Goal: Information Seeking & Learning: Learn about a topic

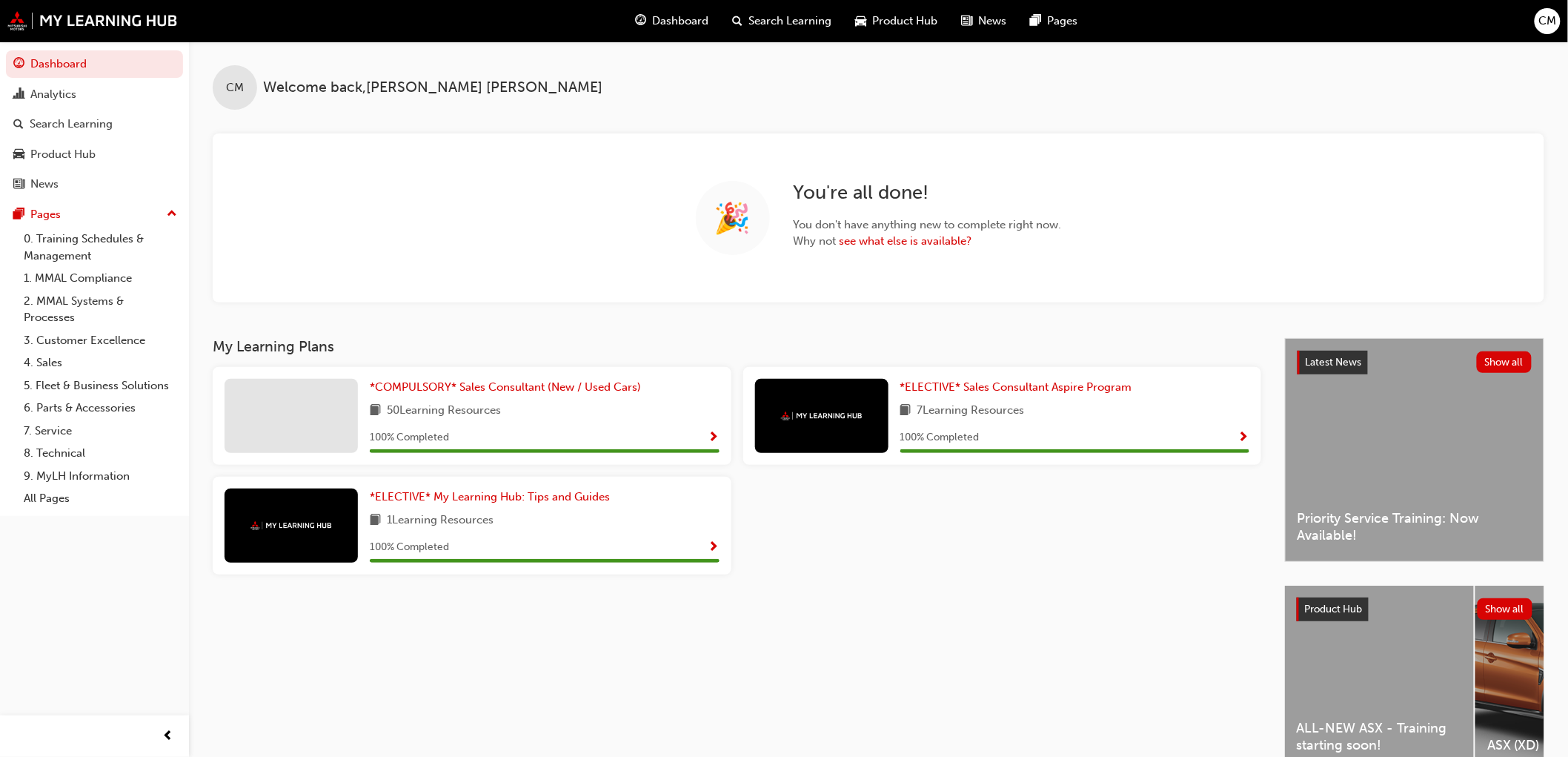
click at [1350, 690] on div "ALL-NEW ASX - Training starting soon!" at bounding box center [1380, 678] width 189 height 185
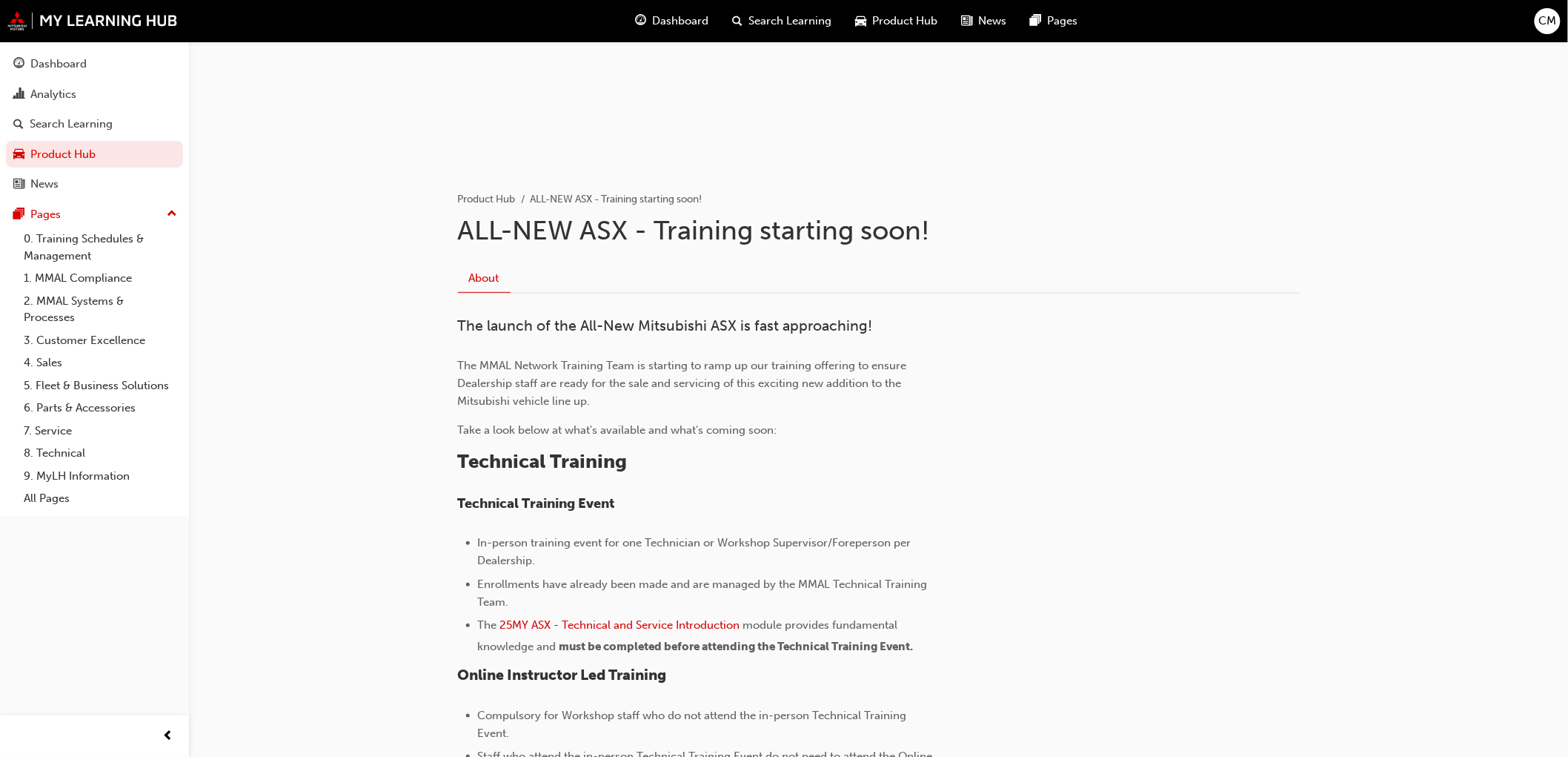
scroll to position [329, 0]
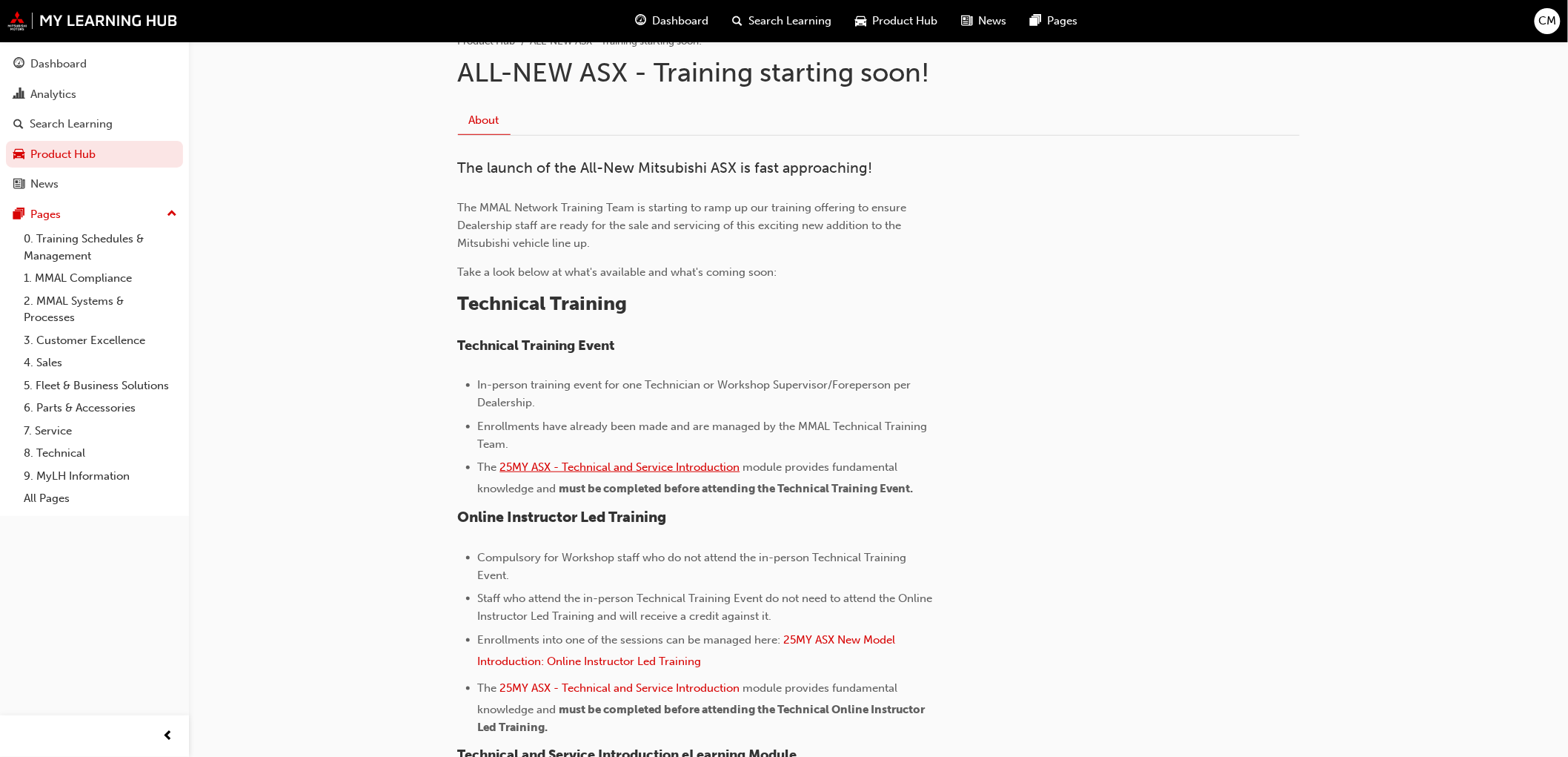
click at [625, 464] on span "25MY ASX - Technical and Service Introduction" at bounding box center [620, 467] width 240 height 14
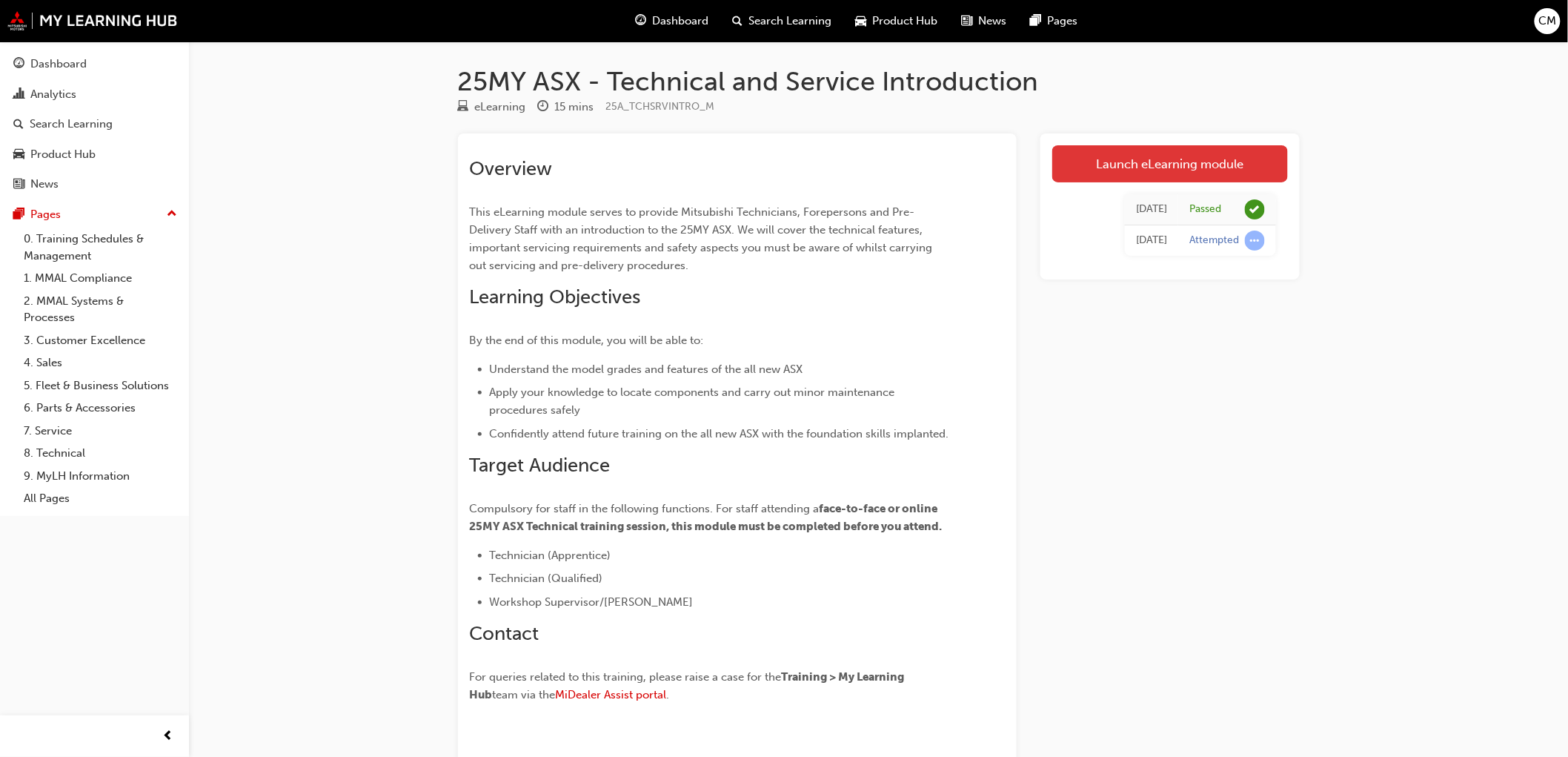
click at [1182, 164] on link "Launch eLearning module" at bounding box center [1170, 163] width 236 height 37
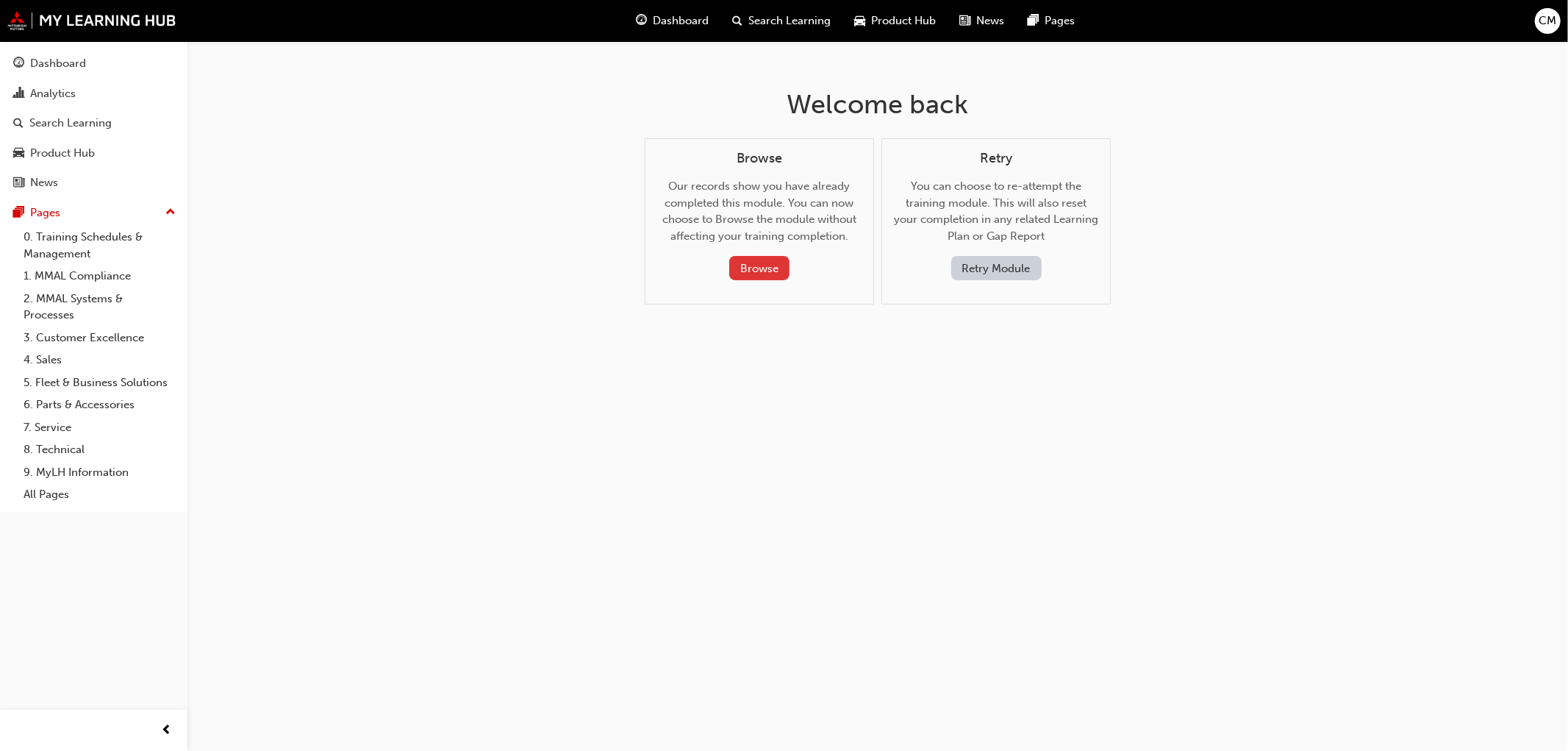
click at [752, 267] on button "Browse" at bounding box center [759, 267] width 60 height 24
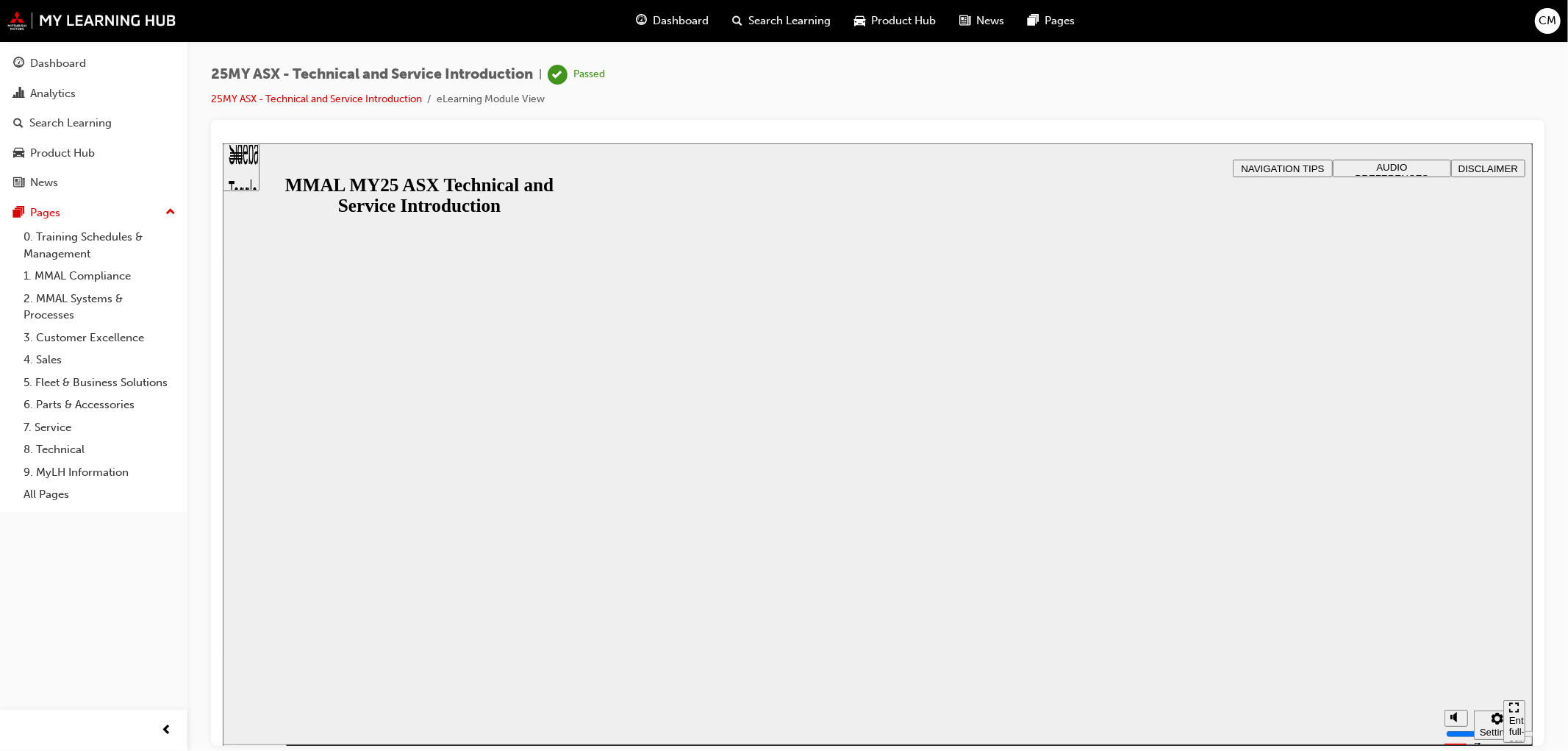
click at [280, 722] on button "Resume" at bounding box center [251, 732] width 58 height 19
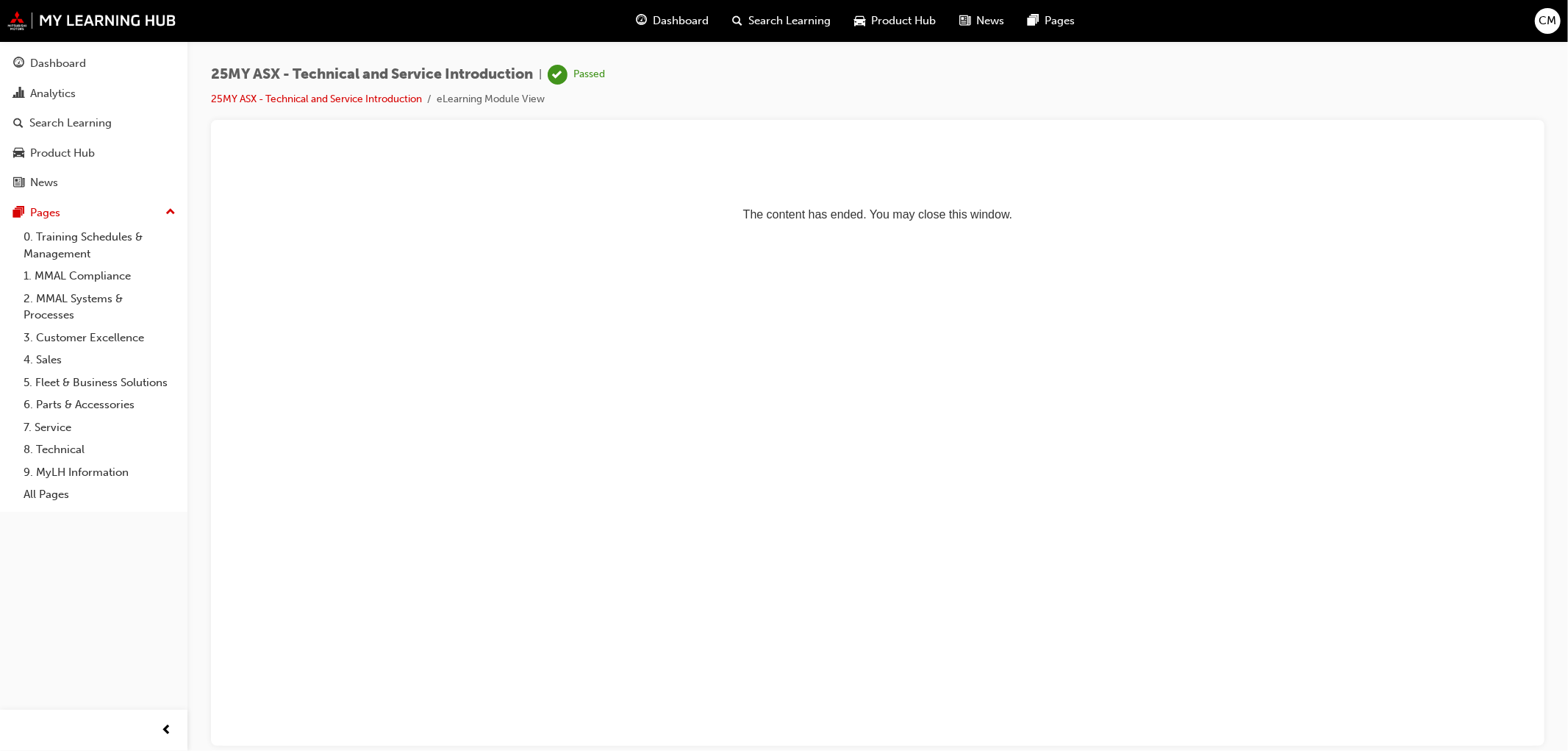
click at [1026, 233] on html "The content has ended. You may close this window." at bounding box center [877, 188] width 1310 height 90
click at [950, 233] on html "The content has ended. You may close this window." at bounding box center [877, 188] width 1310 height 90
click at [960, 233] on html "The content has ended. You may close this window." at bounding box center [877, 188] width 1310 height 90
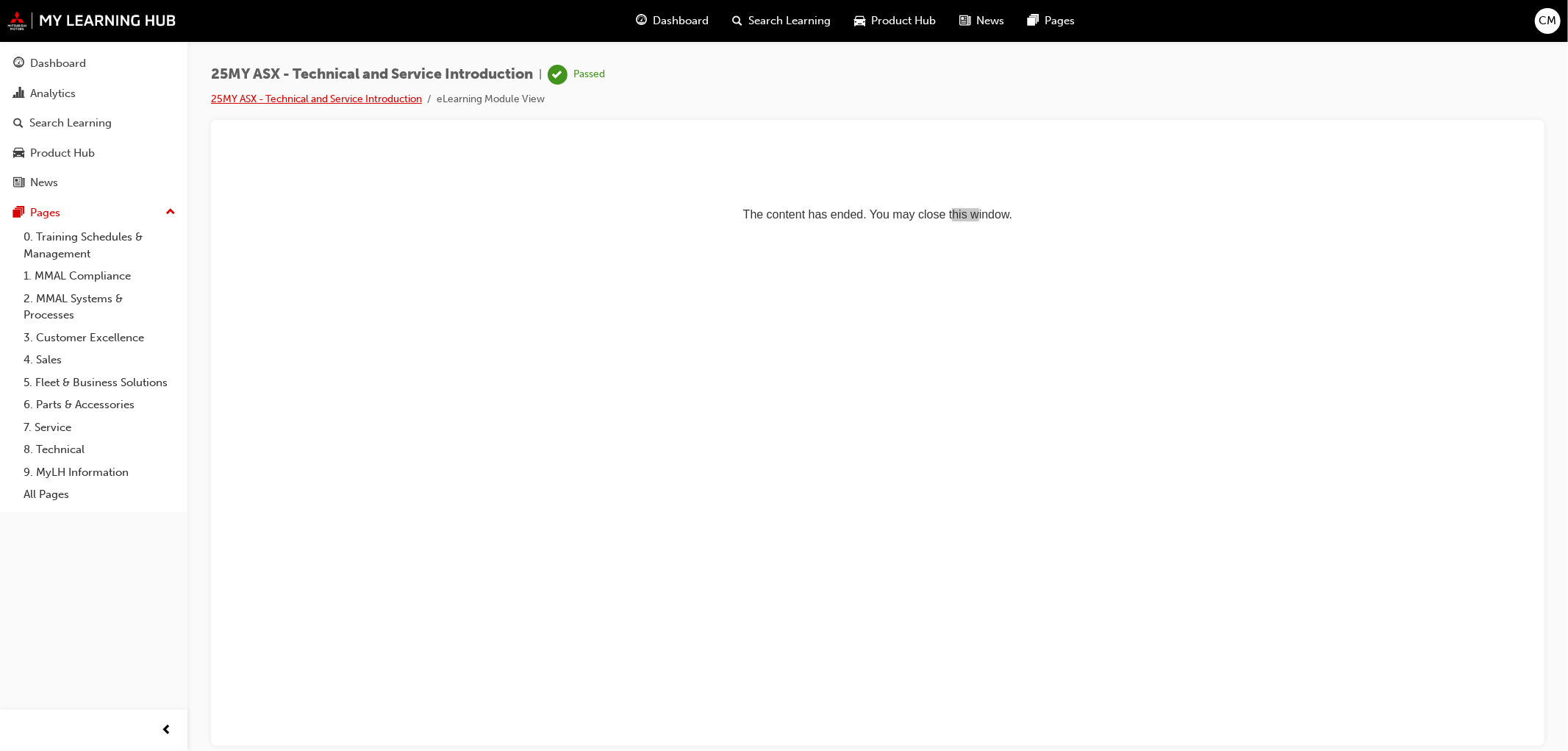
click at [316, 97] on link "25MY ASX - Technical and Service Introduction" at bounding box center [316, 99] width 211 height 12
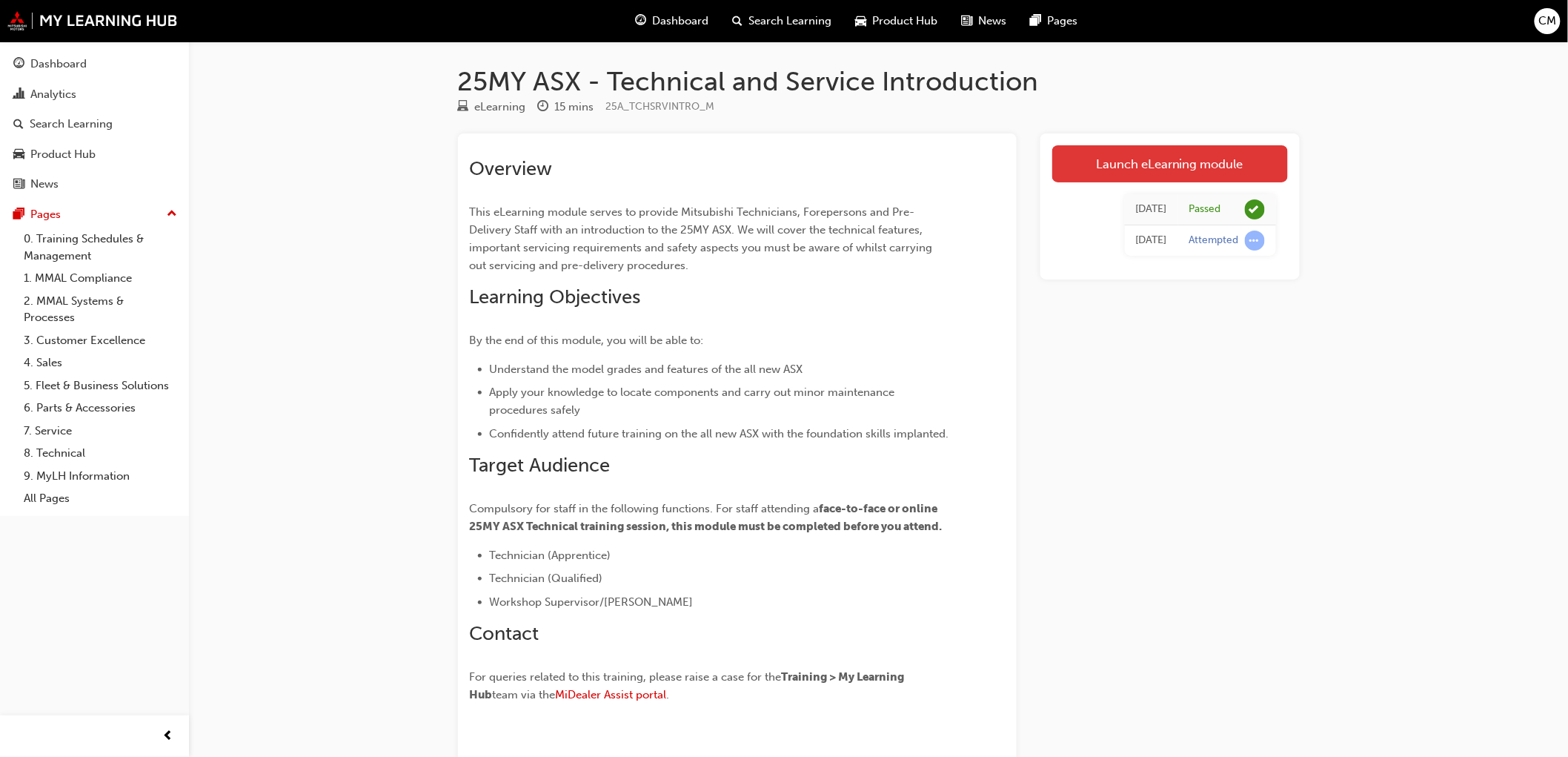
click at [1182, 160] on link "Launch eLearning module" at bounding box center [1170, 163] width 236 height 37
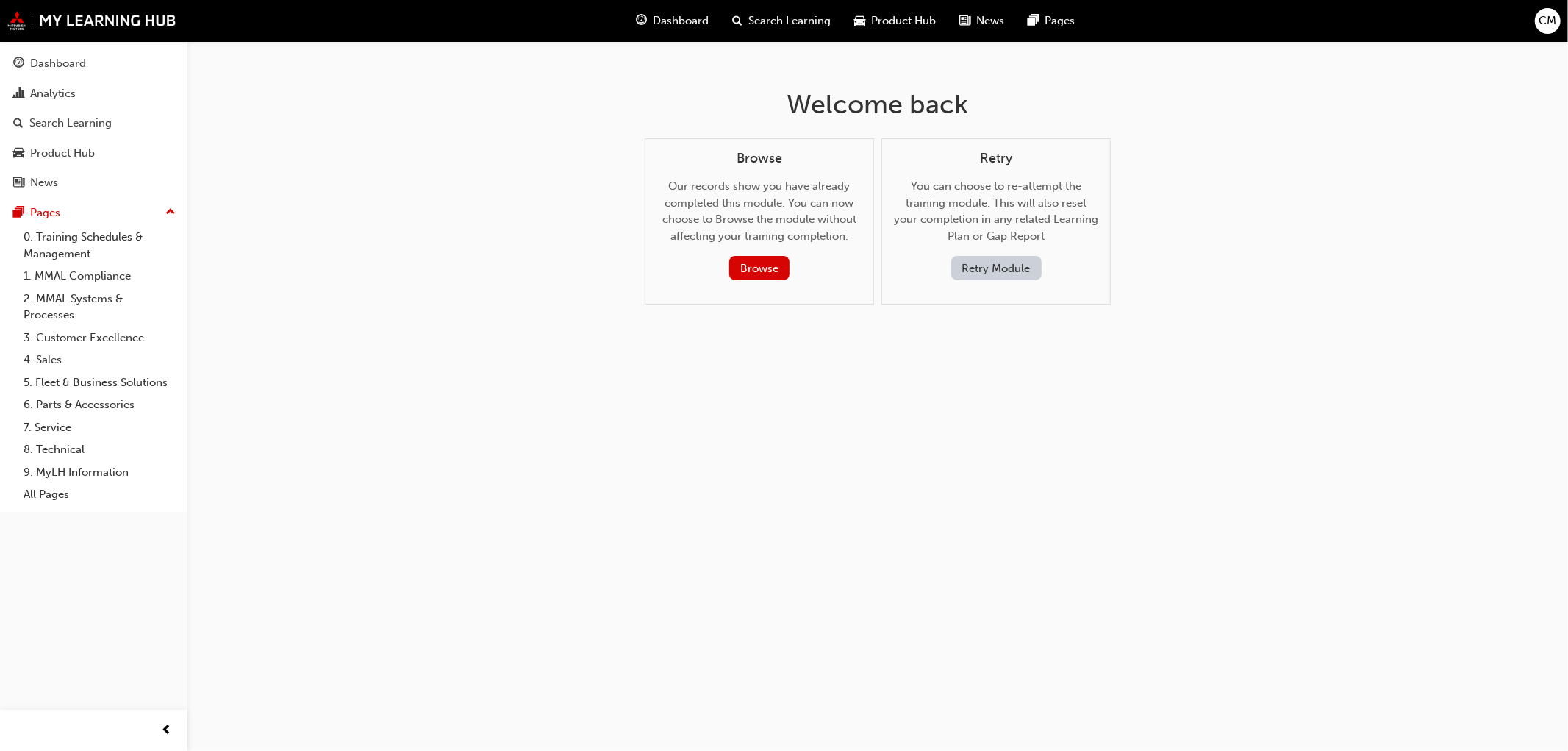
click at [1003, 264] on button "Retry Module" at bounding box center [996, 267] width 90 height 24
